Goal: Navigation & Orientation: Find specific page/section

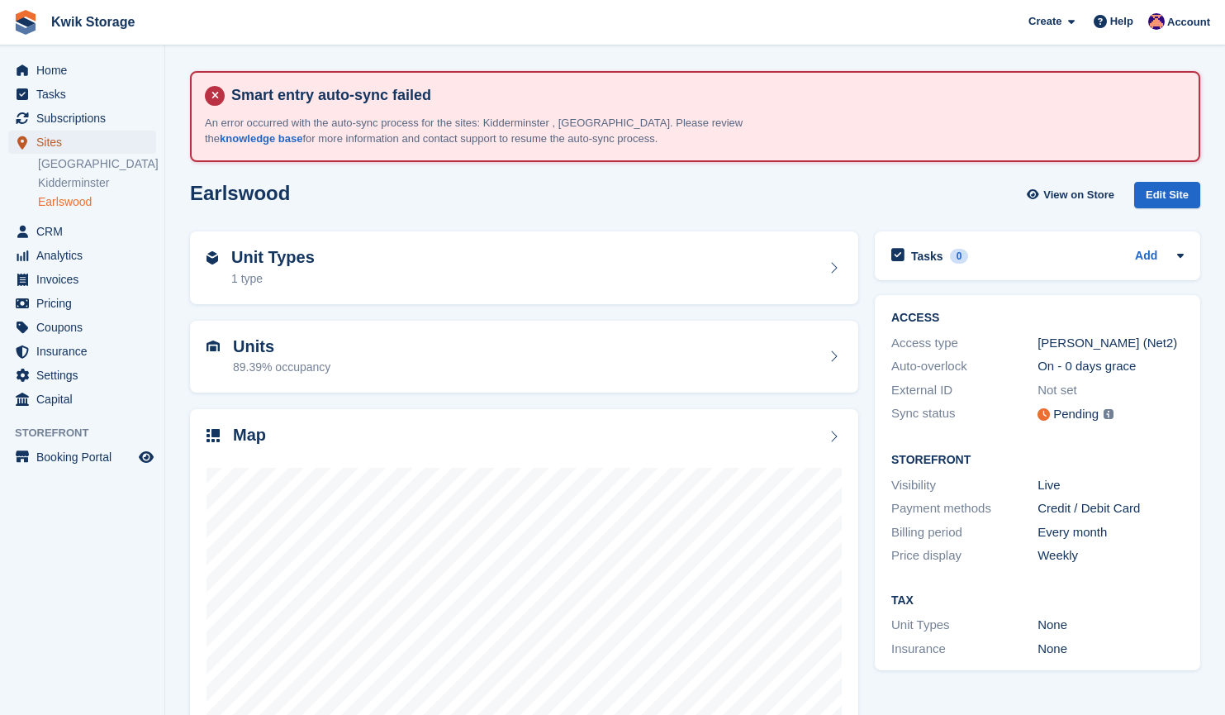
click at [66, 142] on span "Sites" at bounding box center [85, 142] width 99 height 23
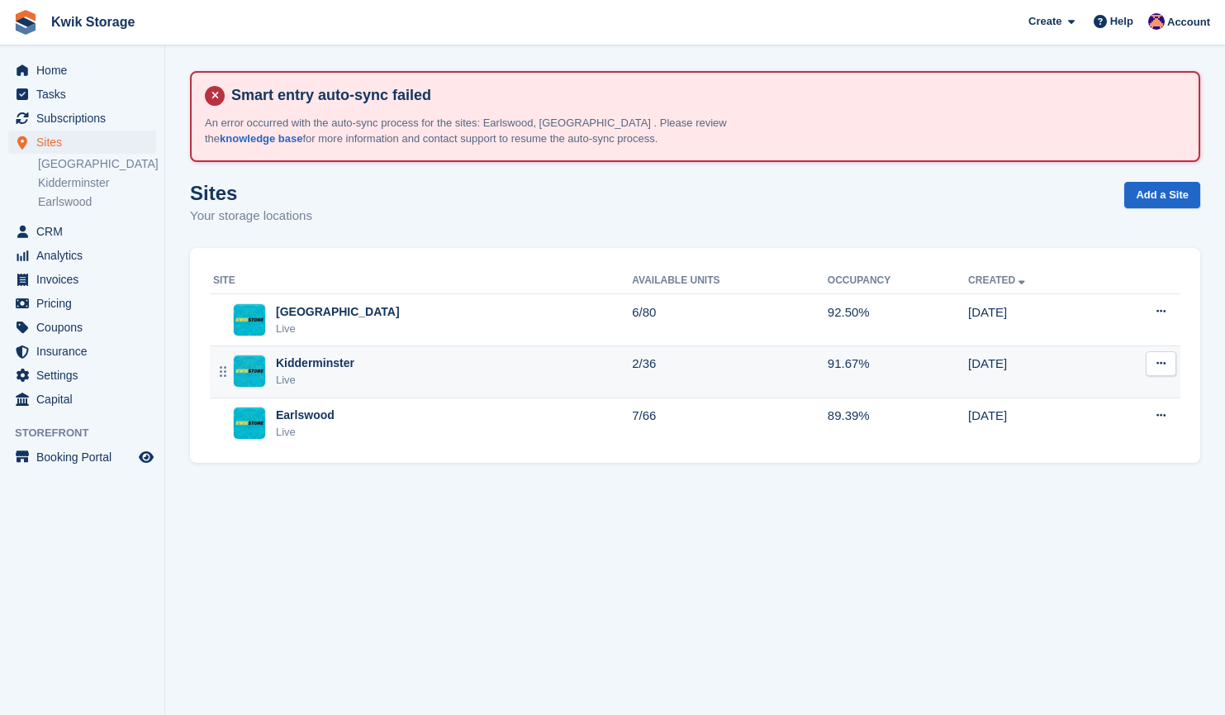
click at [386, 387] on div "Kidderminster Live" at bounding box center [422, 371] width 419 height 34
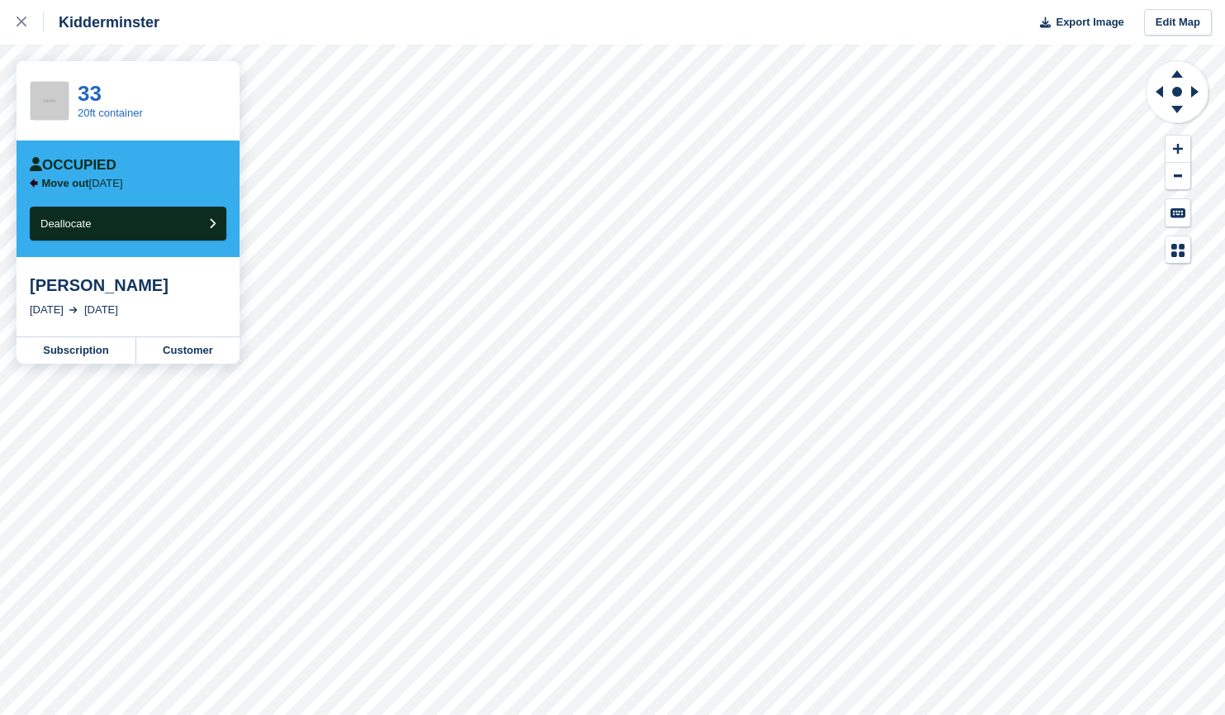
click at [239, 102] on div "Kidderminster Export Image Edit Map 33 20ft container Occupied Move out [DATE] …" at bounding box center [612, 357] width 1225 height 715
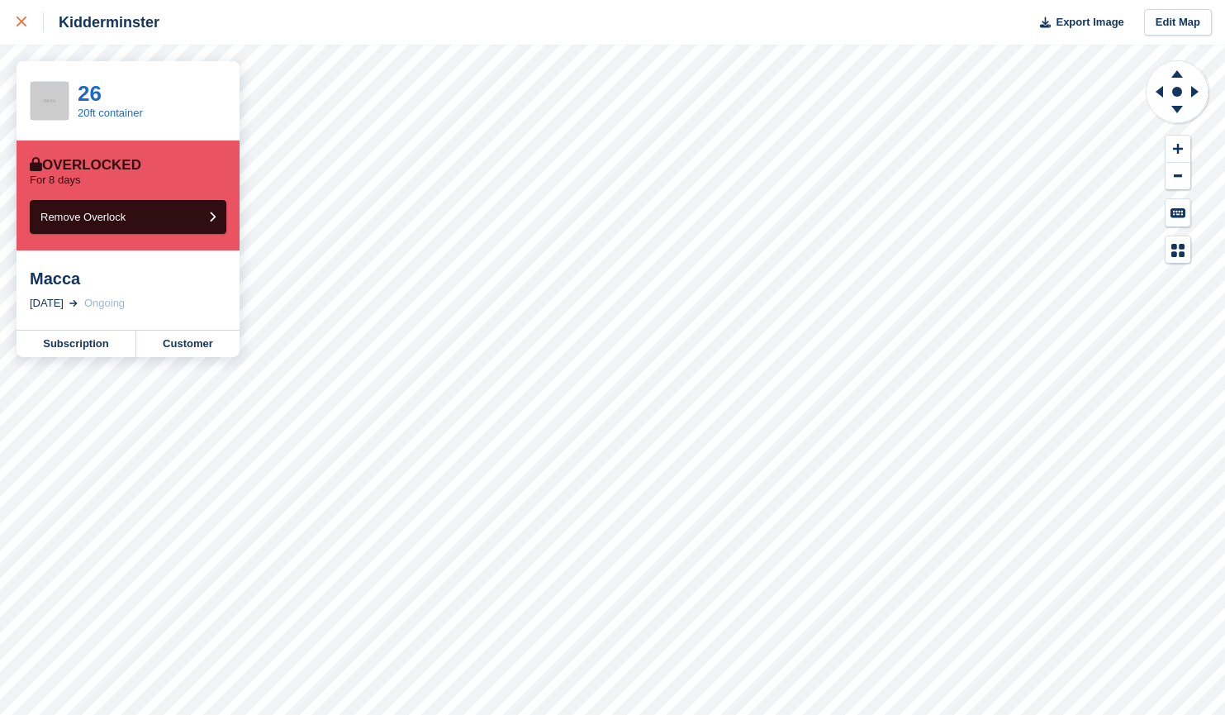
click at [27, 26] on div at bounding box center [30, 22] width 27 height 20
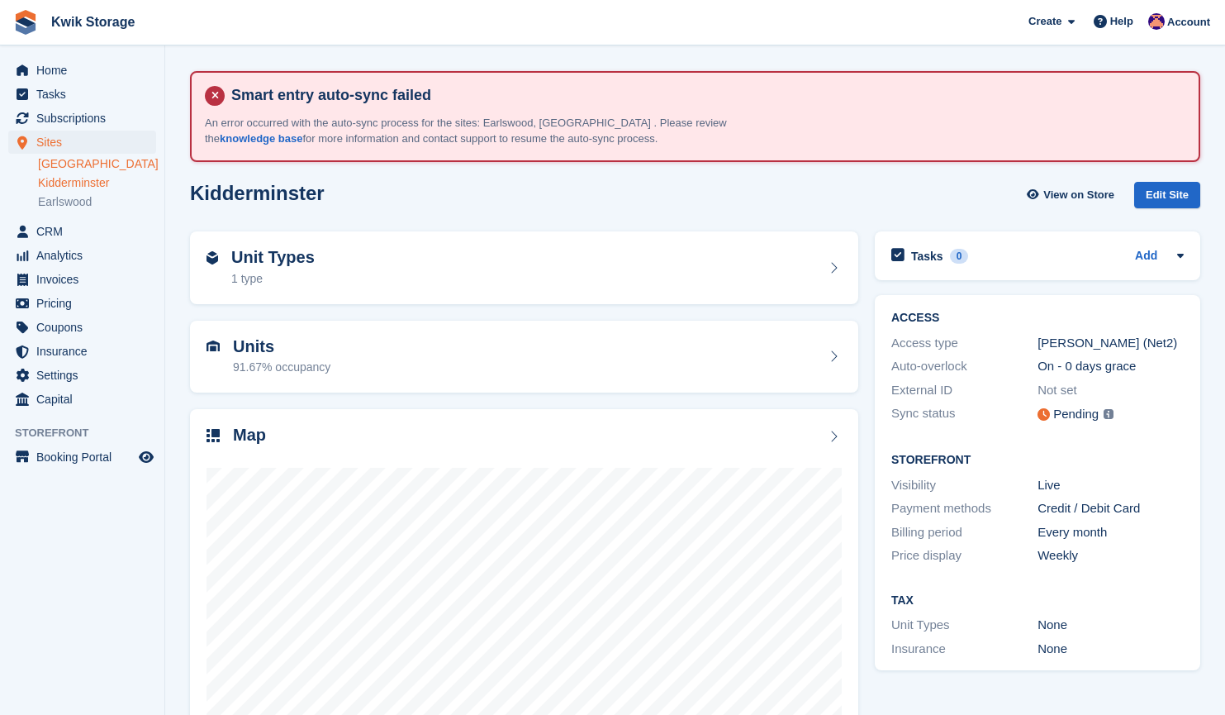
click at [115, 159] on link "[GEOGRAPHIC_DATA]" at bounding box center [97, 164] width 118 height 16
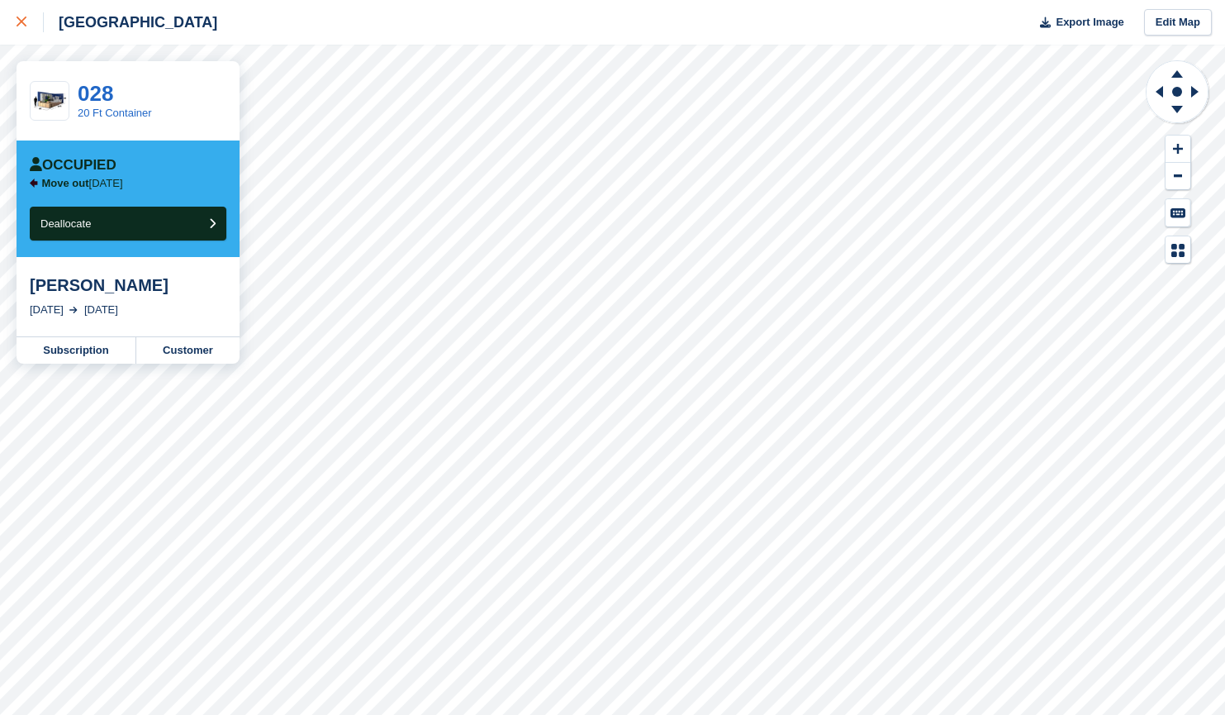
click at [29, 26] on div at bounding box center [30, 22] width 27 height 20
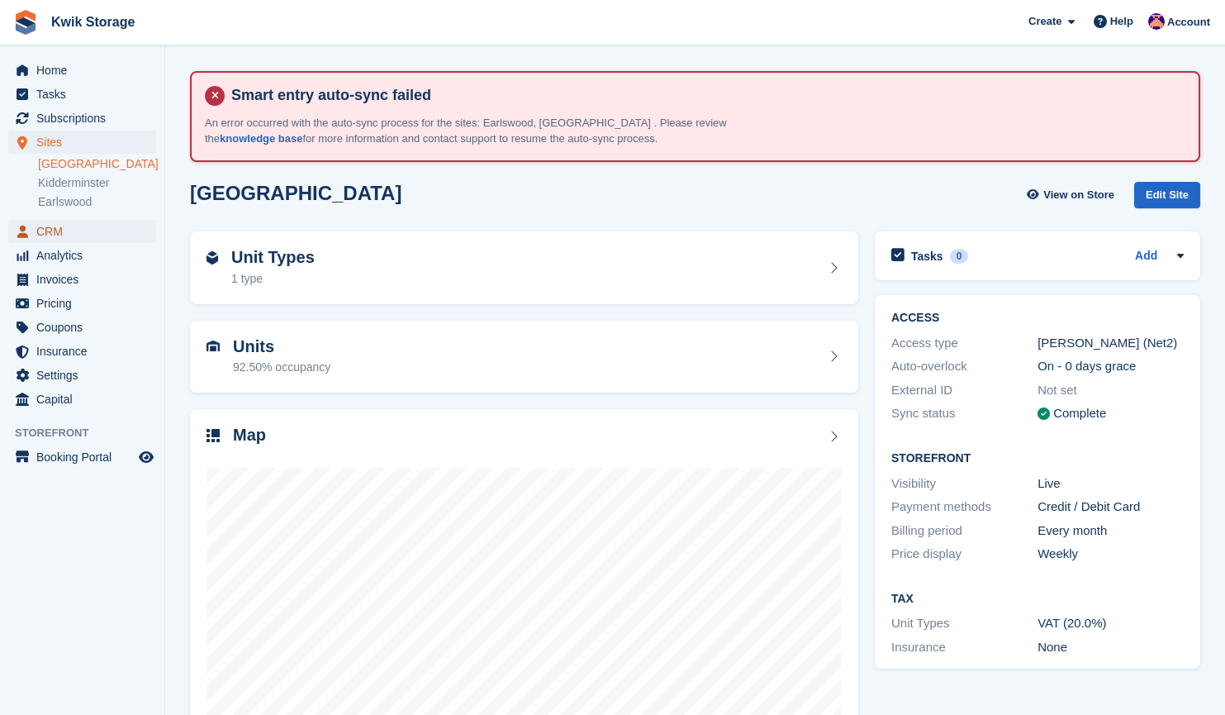
click at [51, 224] on span "CRM" at bounding box center [85, 231] width 99 height 23
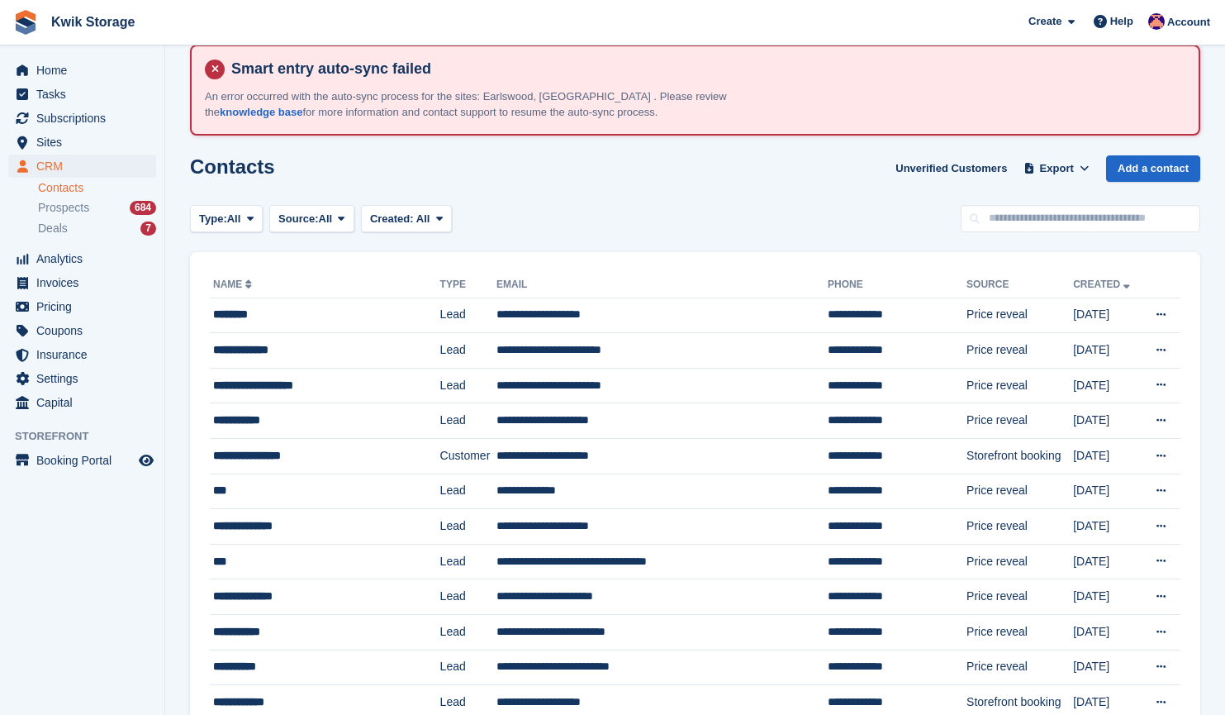
scroll to position [26, 0]
click at [93, 140] on span "Sites" at bounding box center [85, 142] width 99 height 23
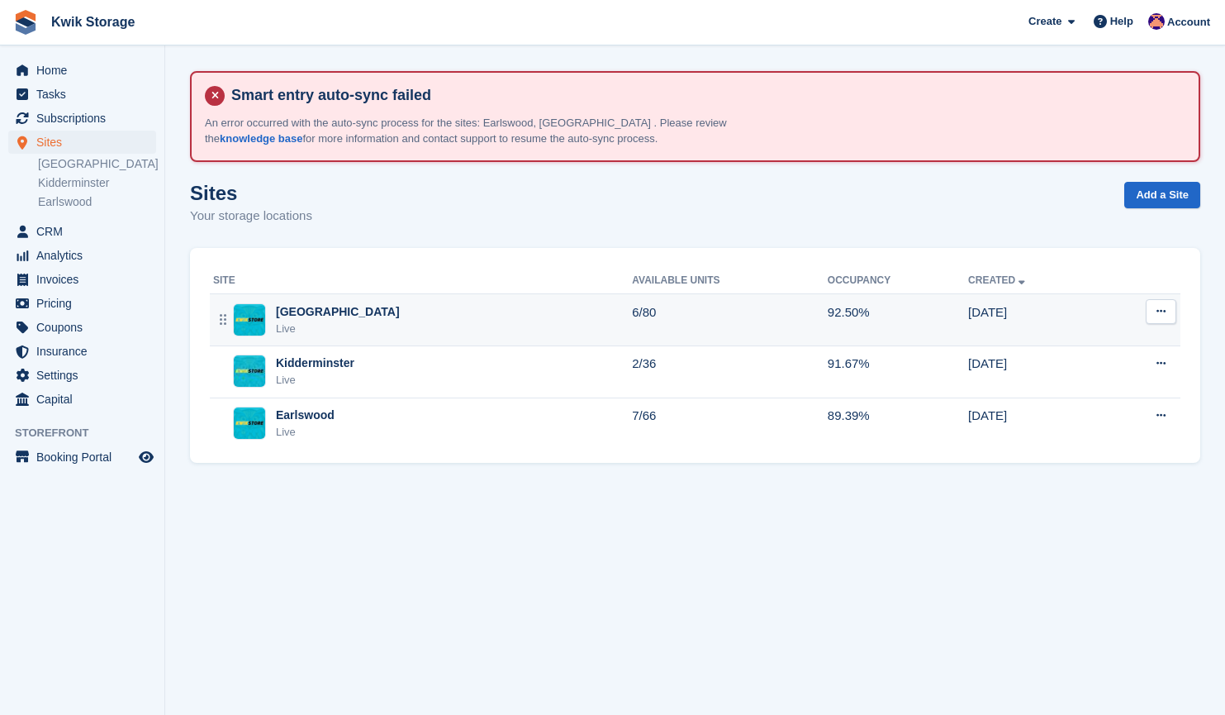
click at [468, 336] on div "Willenhall Live" at bounding box center [422, 320] width 419 height 34
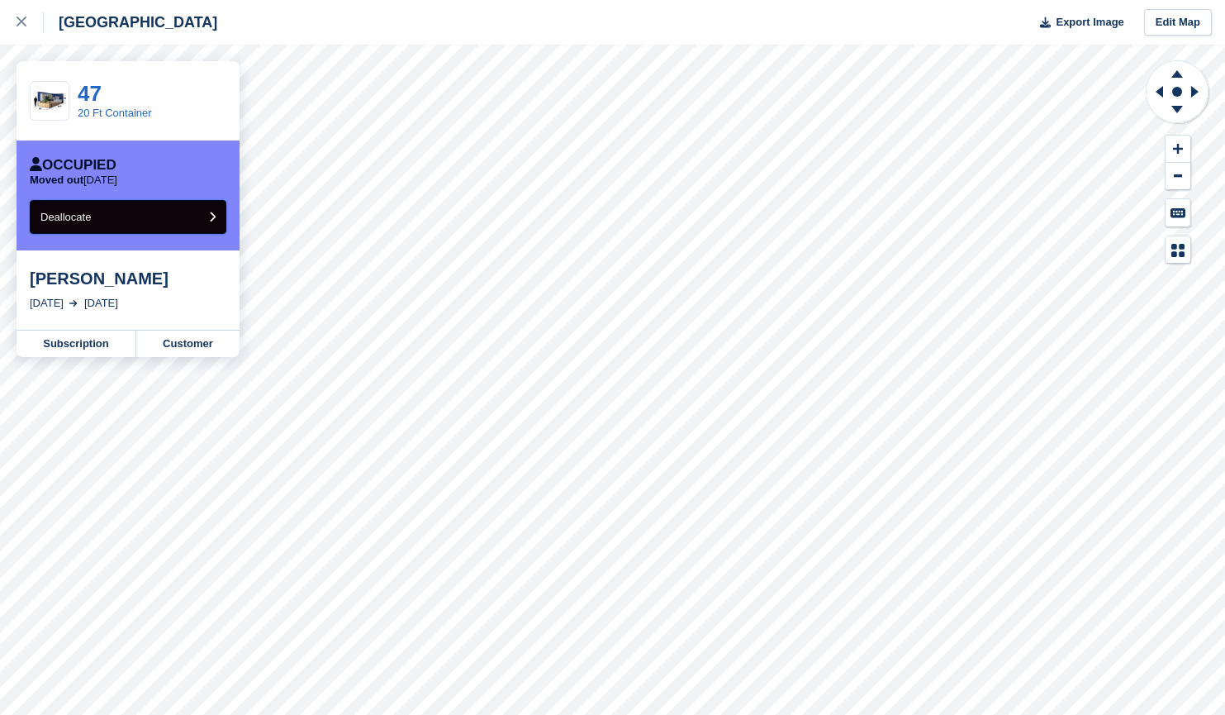
click at [197, 218] on button "Deallocate" at bounding box center [128, 217] width 197 height 34
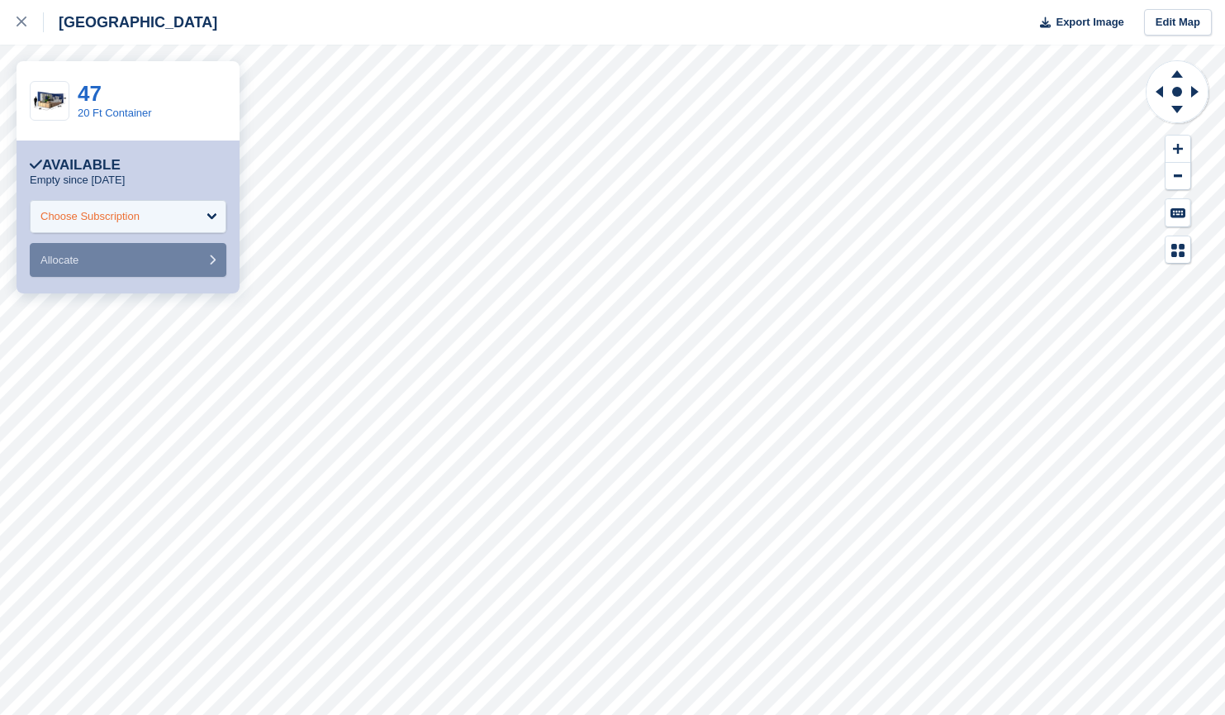
click at [183, 225] on div "Choose Subscription" at bounding box center [128, 216] width 197 height 33
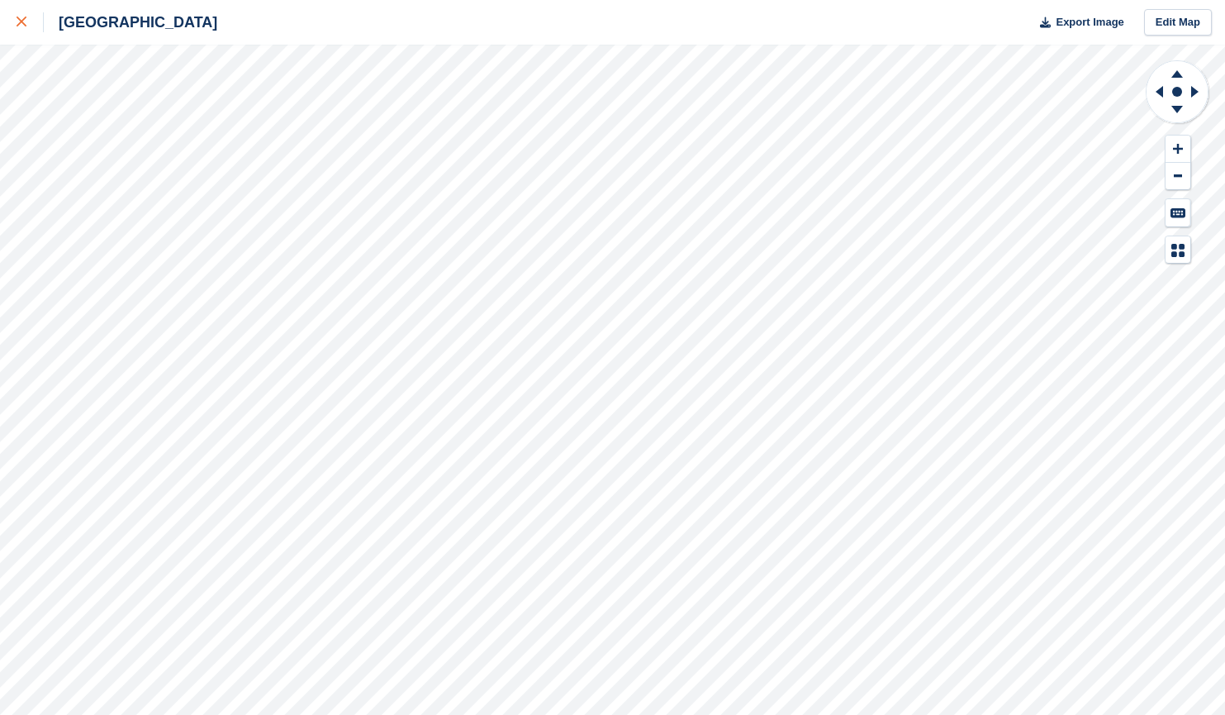
click at [32, 23] on div at bounding box center [30, 22] width 27 height 20
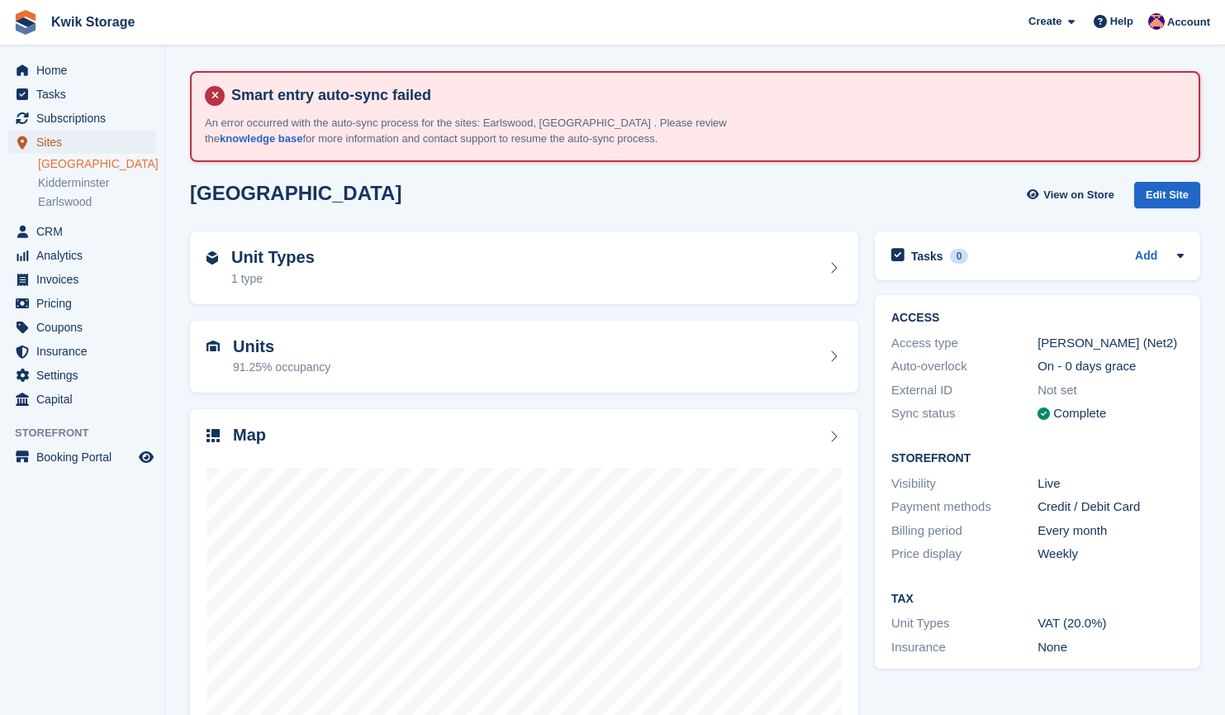
click at [87, 140] on span "Sites" at bounding box center [85, 142] width 99 height 23
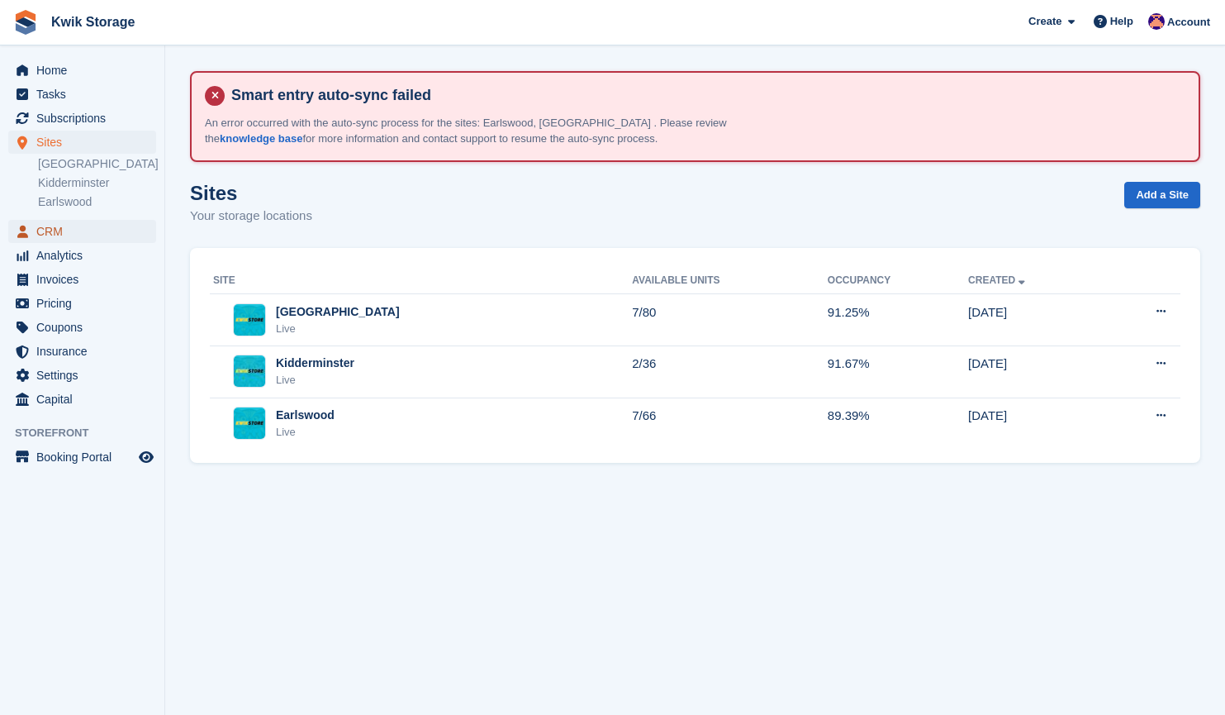
click at [112, 239] on span "CRM" at bounding box center [85, 231] width 99 height 23
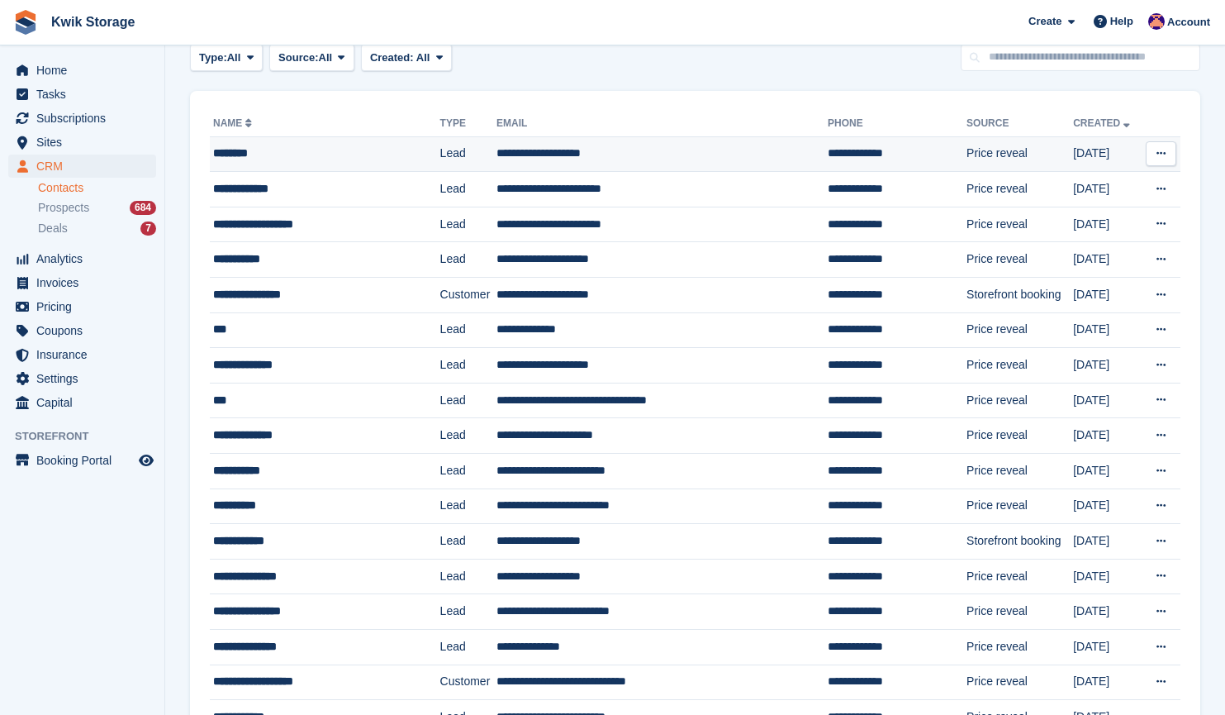
scroll to position [188, 0]
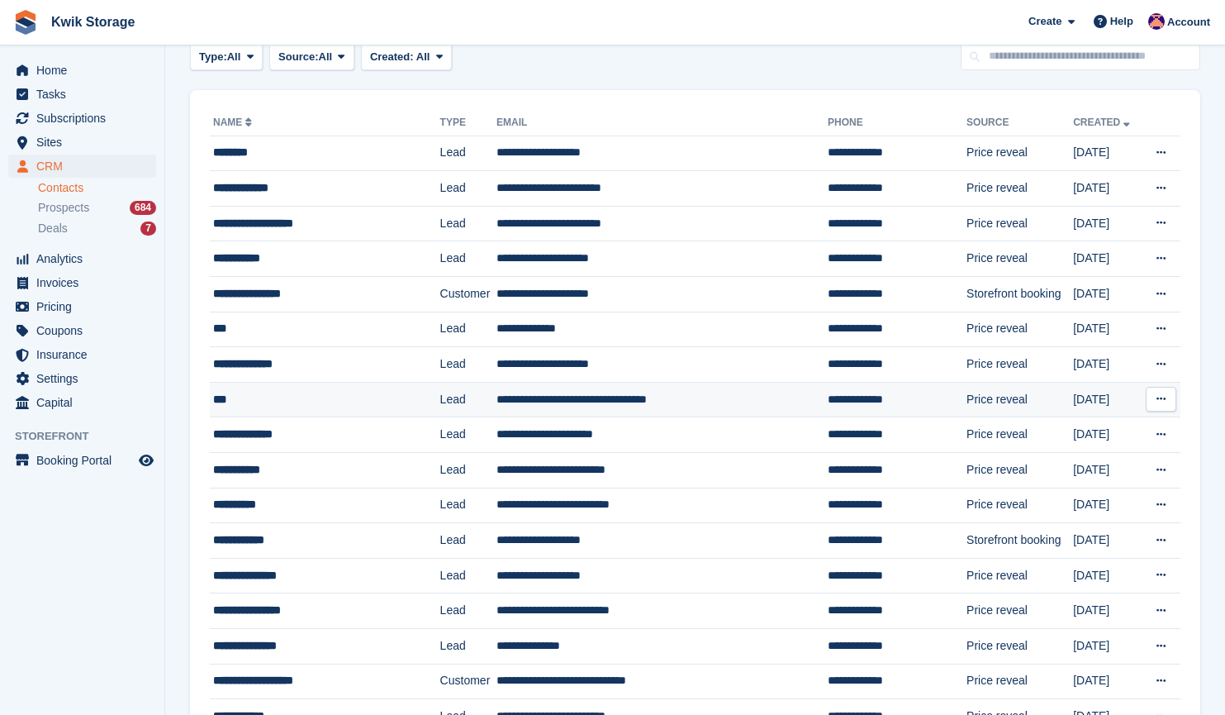
click at [297, 411] on td "***" at bounding box center [325, 400] width 231 height 36
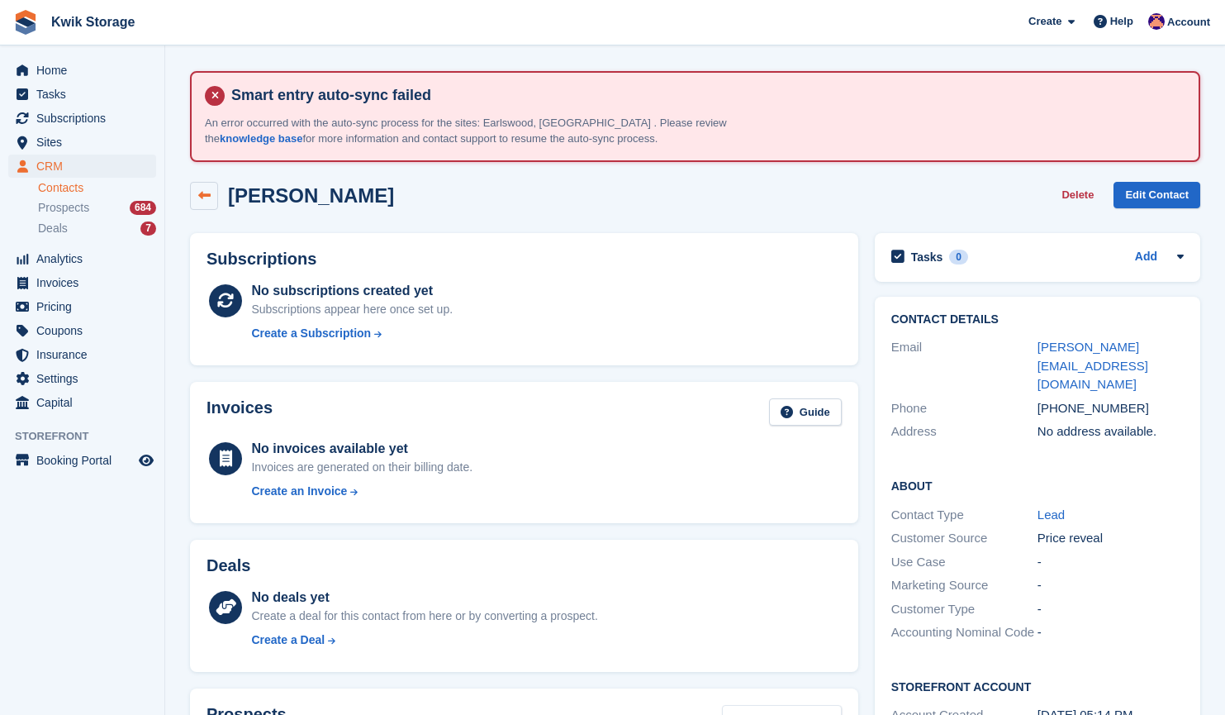
click at [209, 203] on link at bounding box center [204, 196] width 28 height 28
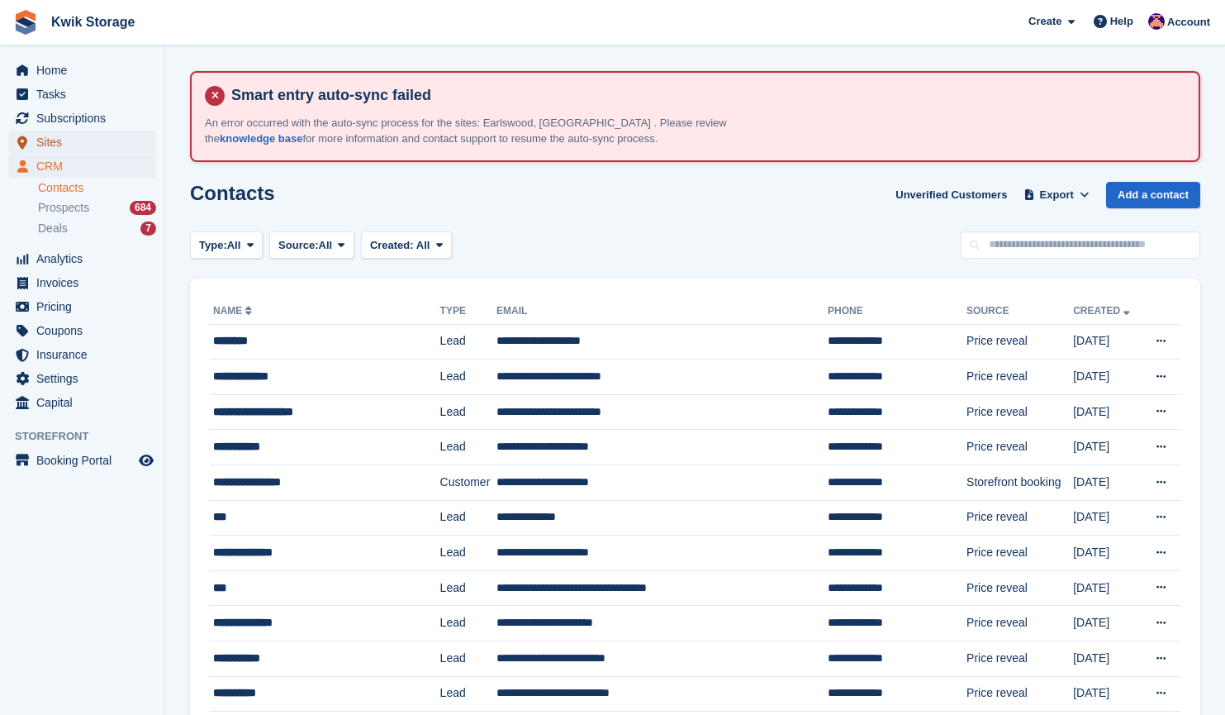
click at [130, 146] on span "Sites" at bounding box center [85, 142] width 99 height 23
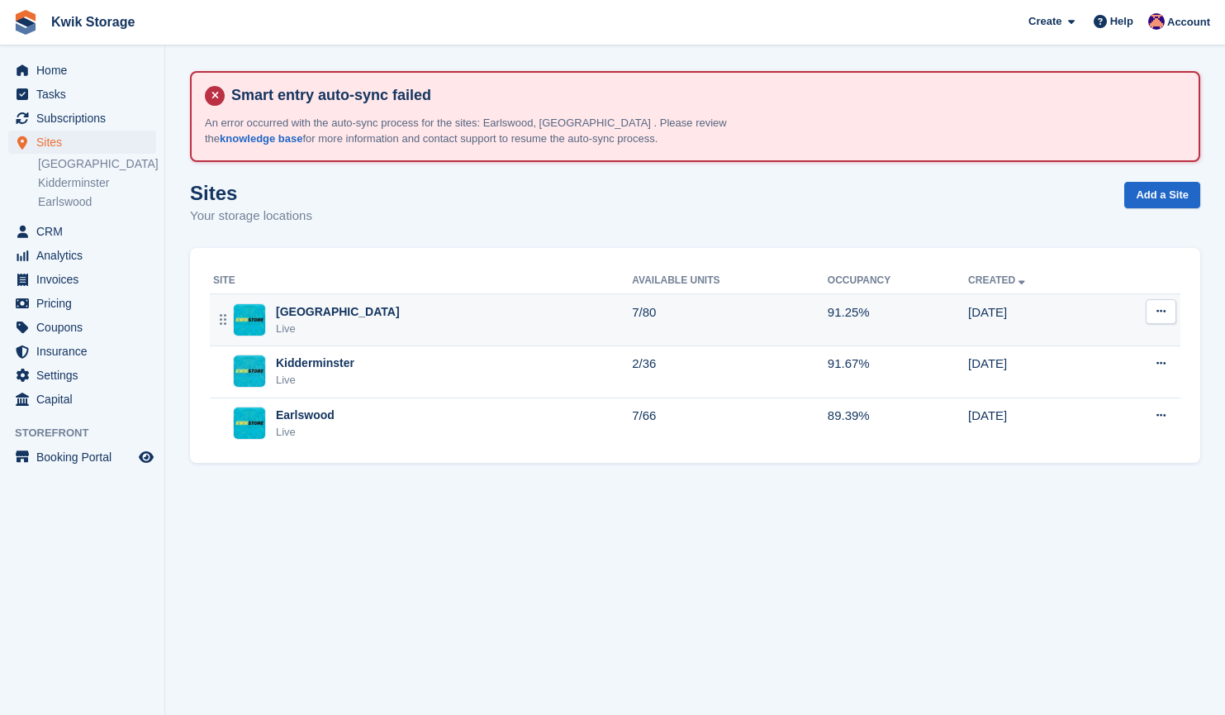
click at [414, 324] on div "Willenhall Live" at bounding box center [422, 320] width 419 height 34
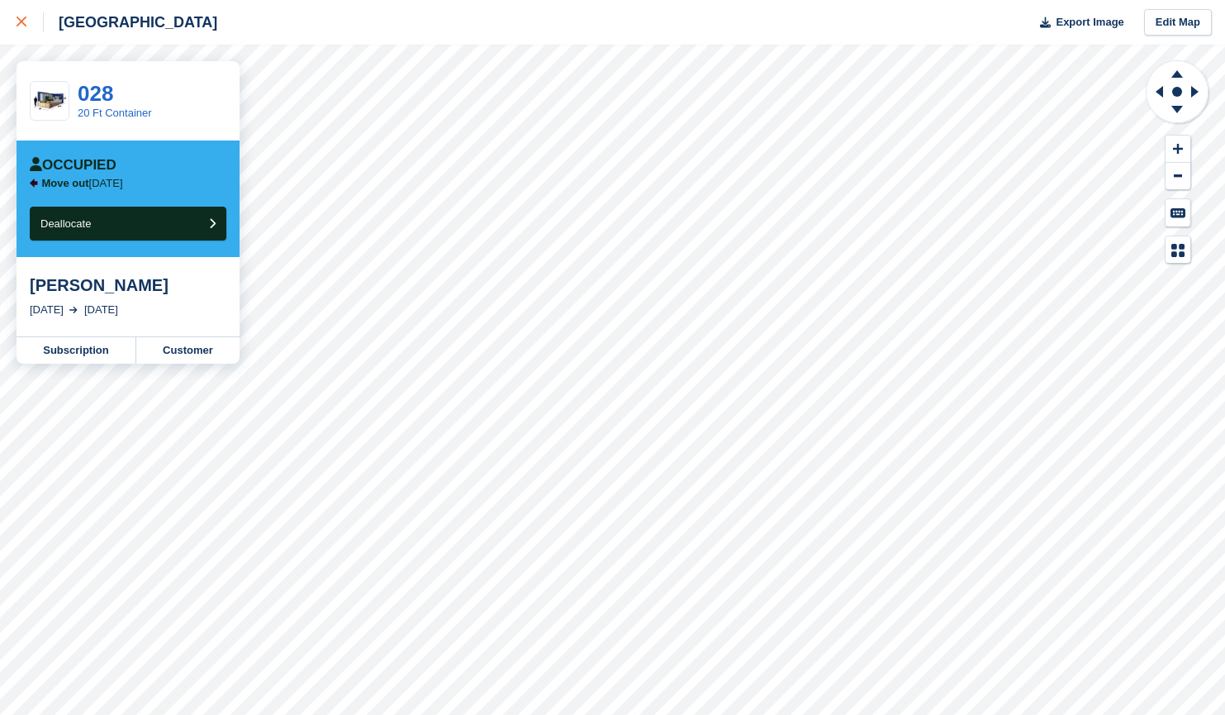
click at [2, 31] on link at bounding box center [22, 22] width 44 height 45
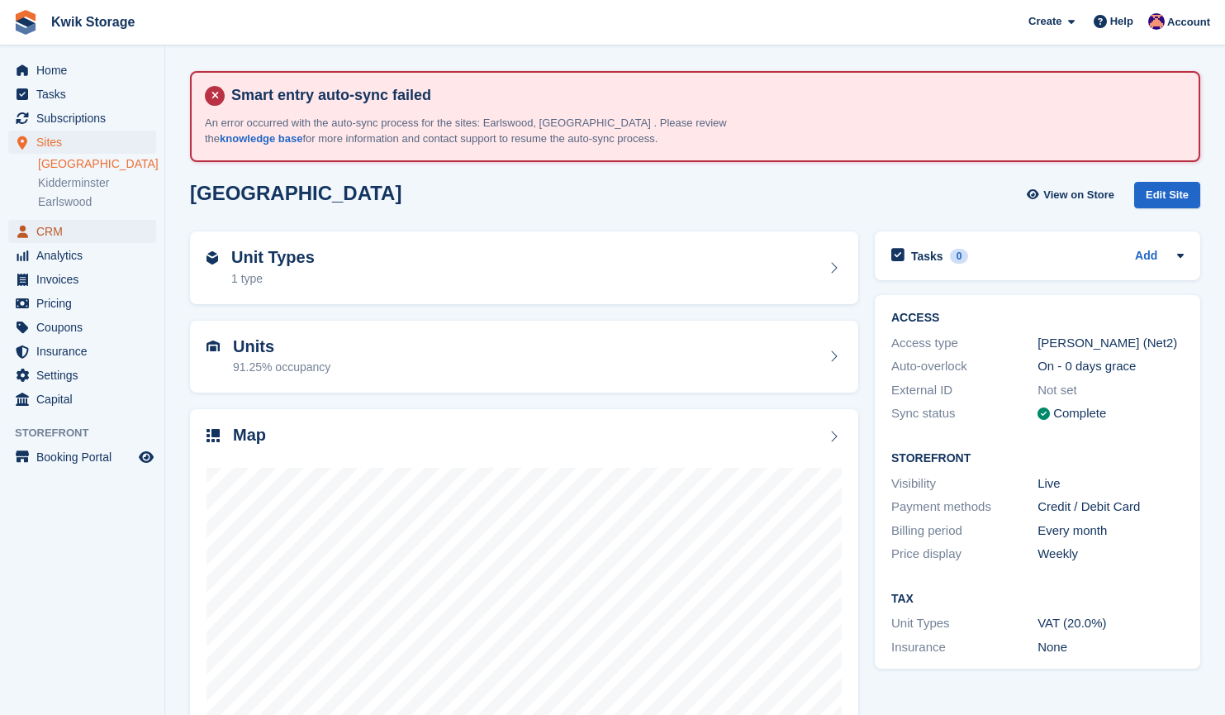
click at [64, 228] on span "CRM" at bounding box center [85, 231] width 99 height 23
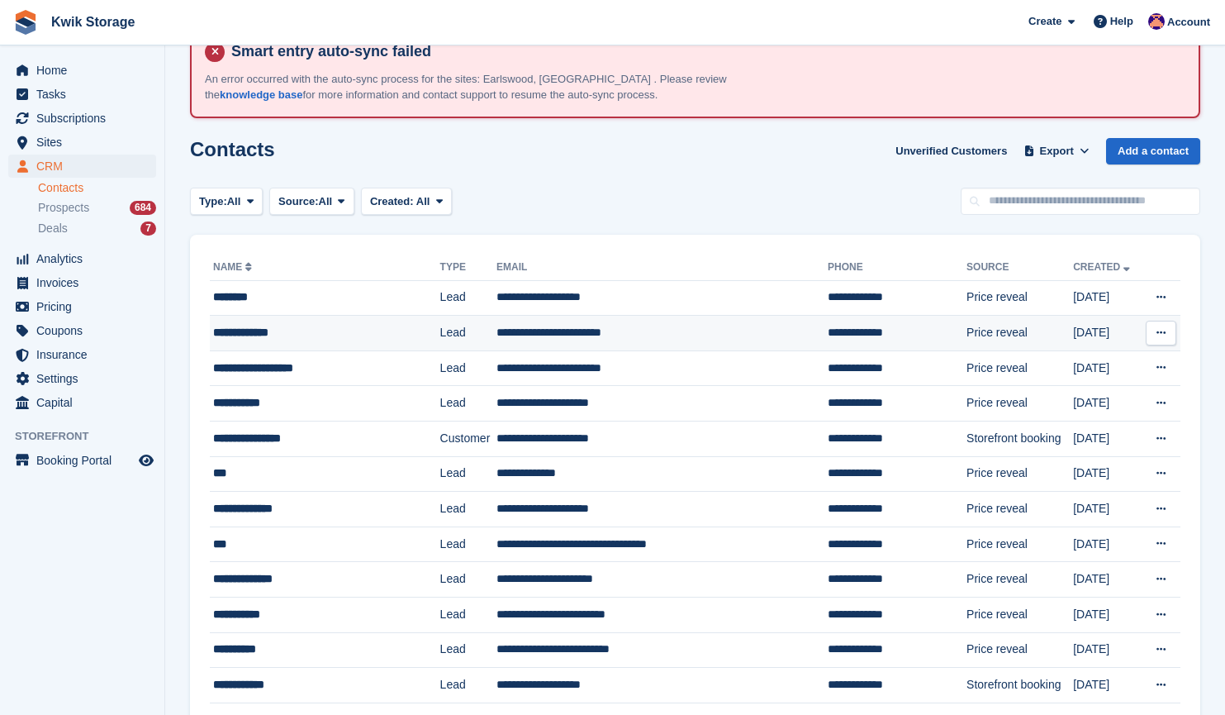
scroll to position [45, 0]
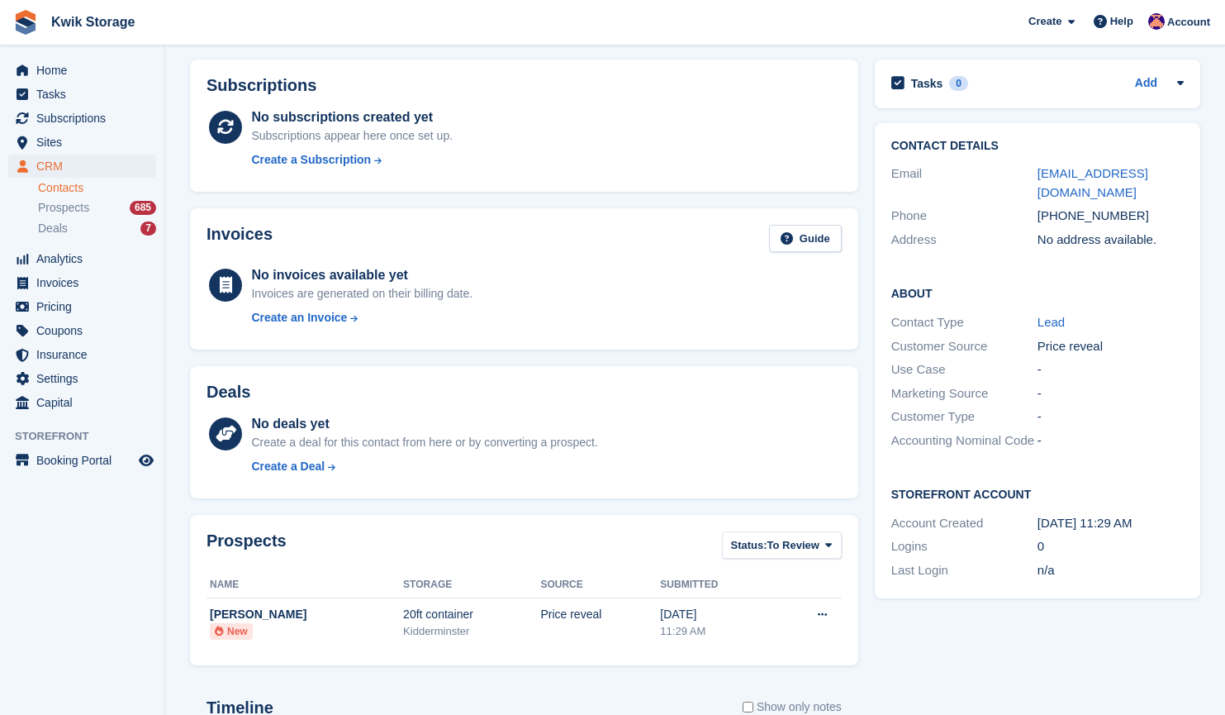
scroll to position [174, 0]
click at [106, 140] on span "Sites" at bounding box center [85, 142] width 99 height 23
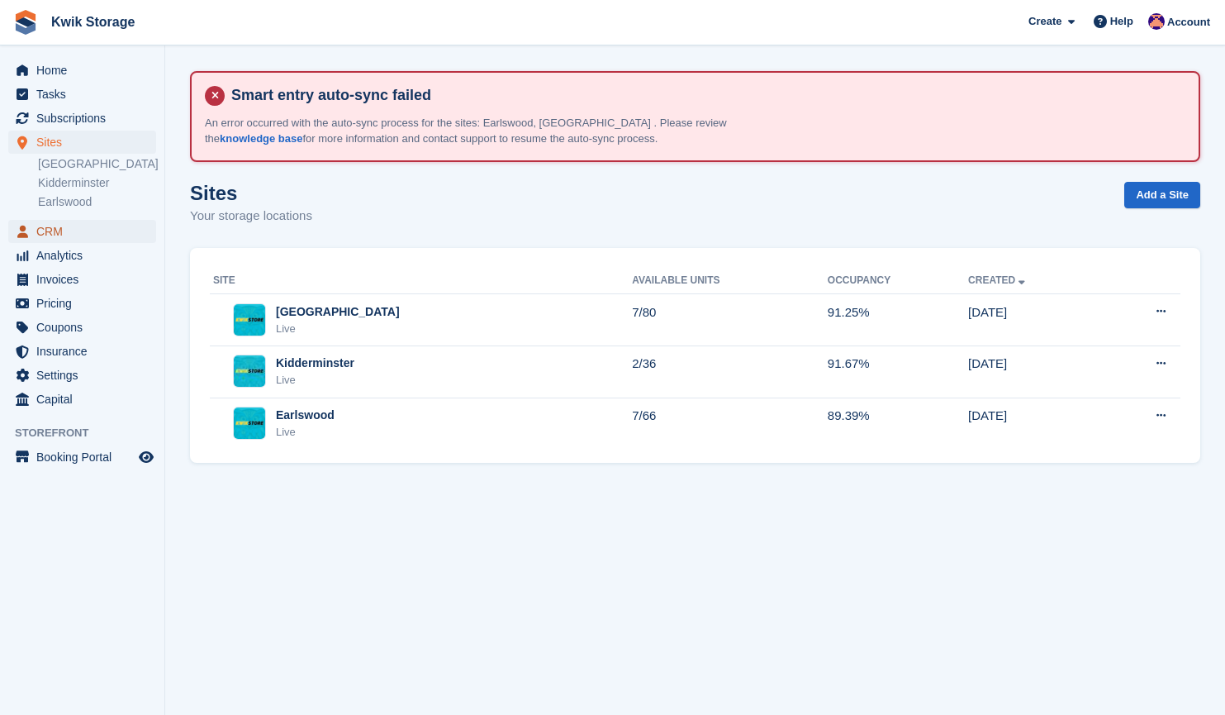
click at [80, 222] on span "CRM" at bounding box center [85, 231] width 99 height 23
